Goal: Use online tool/utility: Use online tool/utility

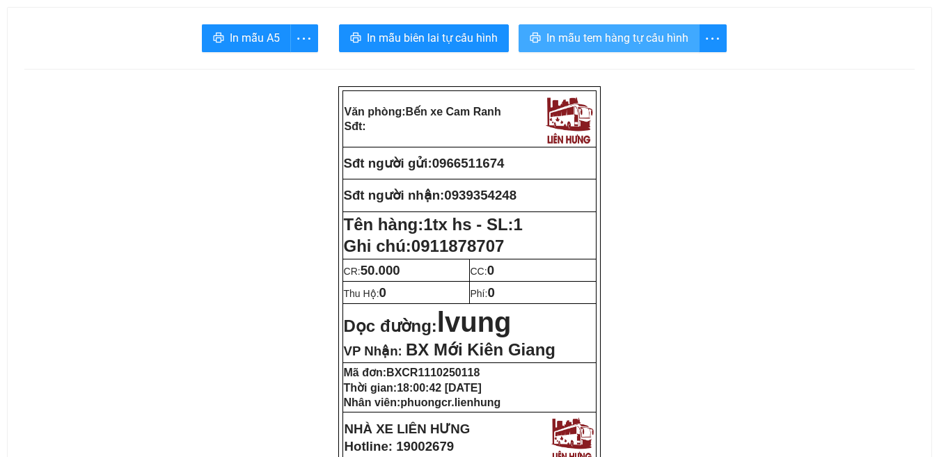
click at [666, 33] on span "In mẫu tem hàng tự cấu hình" at bounding box center [617, 37] width 142 height 17
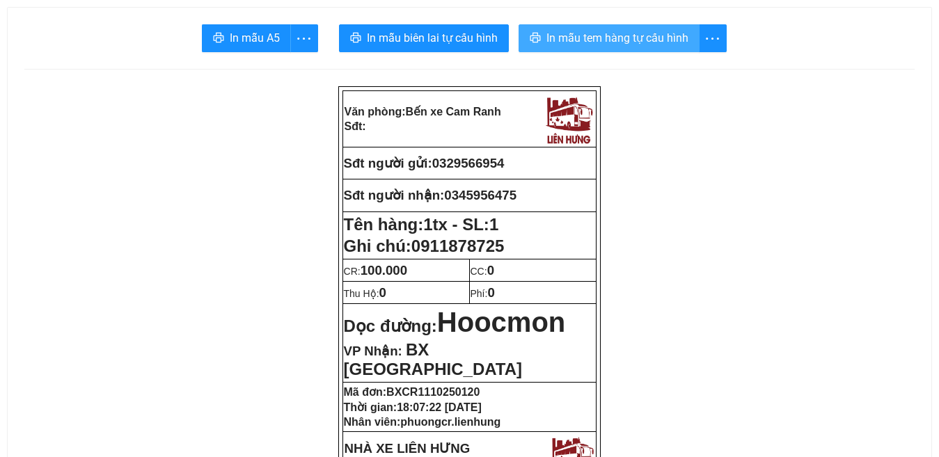
click at [643, 33] on span "In mẫu tem hàng tự cấu hình" at bounding box center [617, 37] width 142 height 17
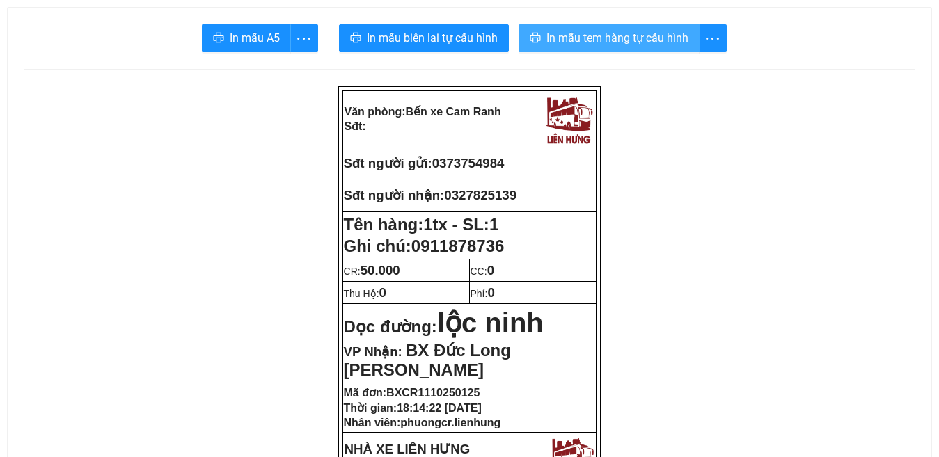
click at [644, 39] on span "In mẫu tem hàng tự cấu hình" at bounding box center [617, 37] width 142 height 17
